Goal: Task Accomplishment & Management: Use online tool/utility

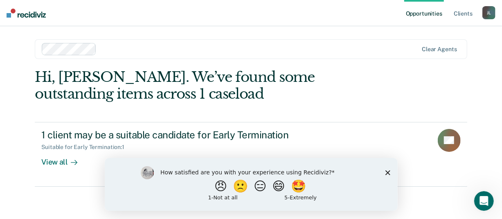
drag, startPoint x: 389, startPoint y: 173, endPoint x: 487, endPoint y: 316, distance: 172.7
click at [389, 173] on polygon "Close survey" at bounding box center [387, 172] width 5 height 5
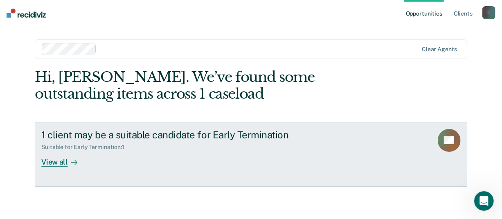
click at [52, 162] on div "View all" at bounding box center [64, 159] width 46 height 16
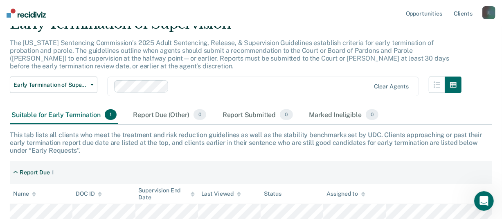
scroll to position [82, 0]
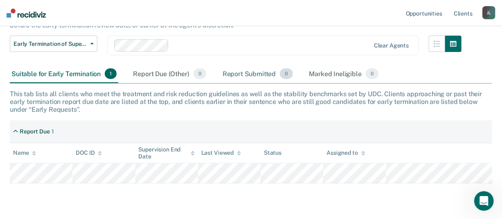
click at [244, 77] on div "Report Submitted 0" at bounding box center [258, 74] width 74 height 18
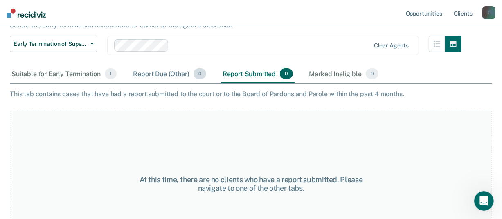
click at [156, 75] on div "Report Due (Other) 0" at bounding box center [169, 74] width 76 height 18
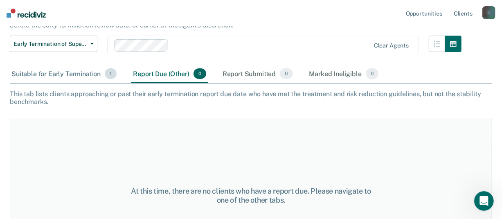
click at [81, 74] on div "Suitable for Early Termination 1" at bounding box center [64, 74] width 108 height 18
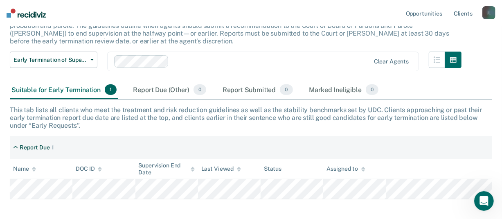
scroll to position [104, 0]
